Goal: Information Seeking & Learning: Learn about a topic

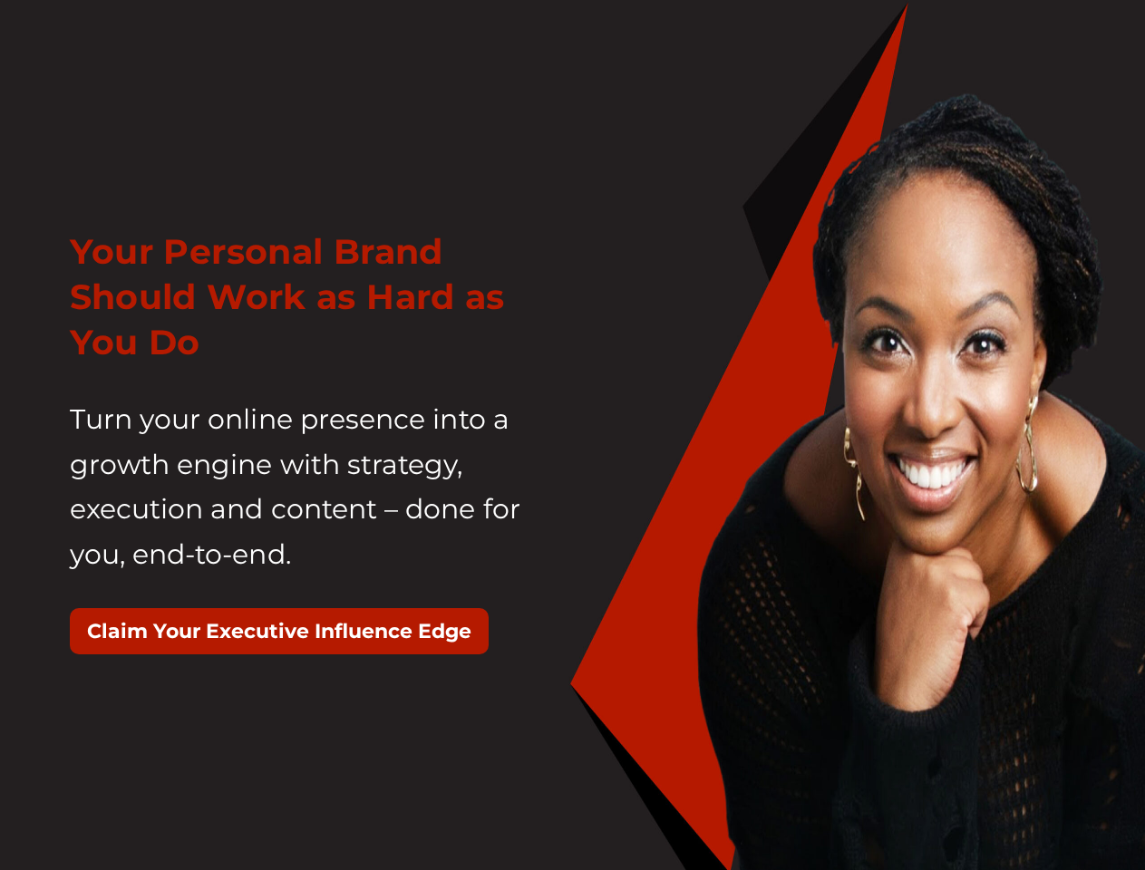
click at [572, 435] on div "Your Personal Brand Should Work as Hard as You Do Turn your online presence int…" at bounding box center [314, 451] width 517 height 488
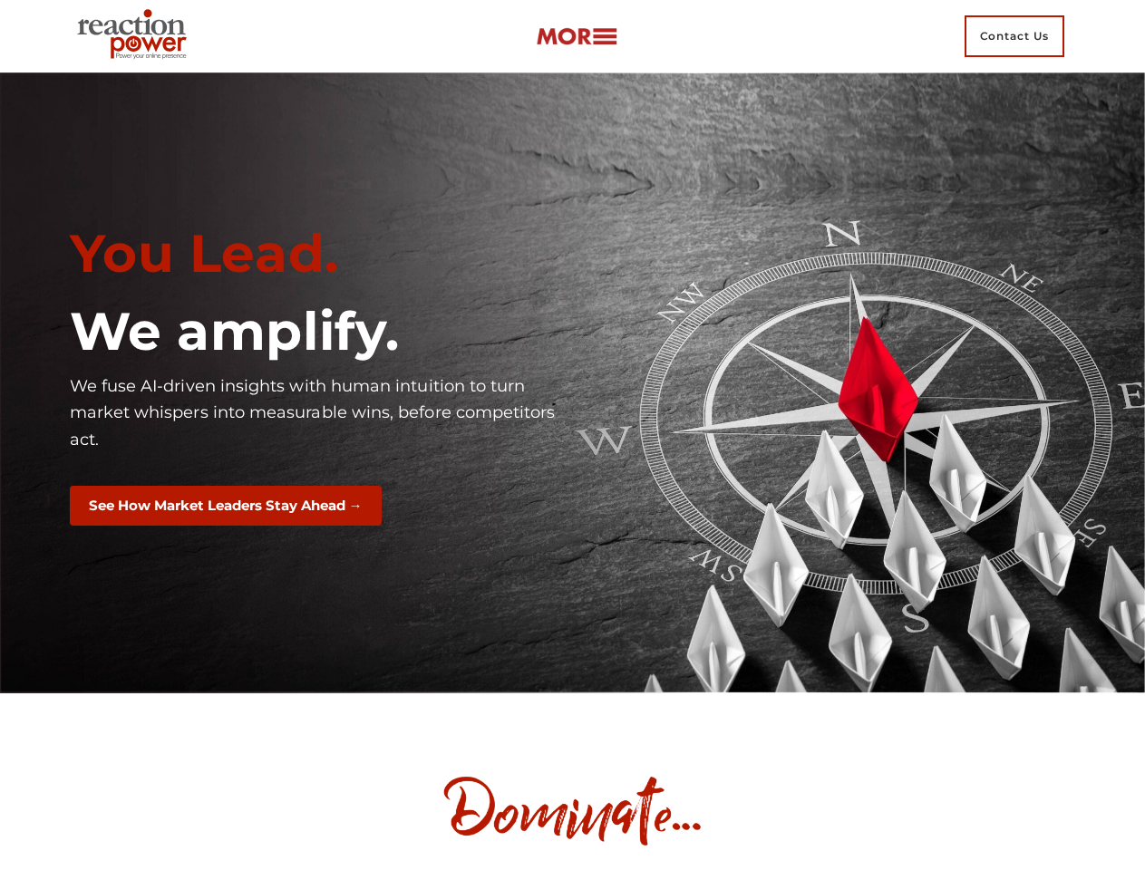
click at [572, 435] on div "You Lead. We amplify. We fuse AI-driven insights with human intuition to turn m…" at bounding box center [314, 382] width 517 height 349
